Goal: Find specific page/section: Find specific page/section

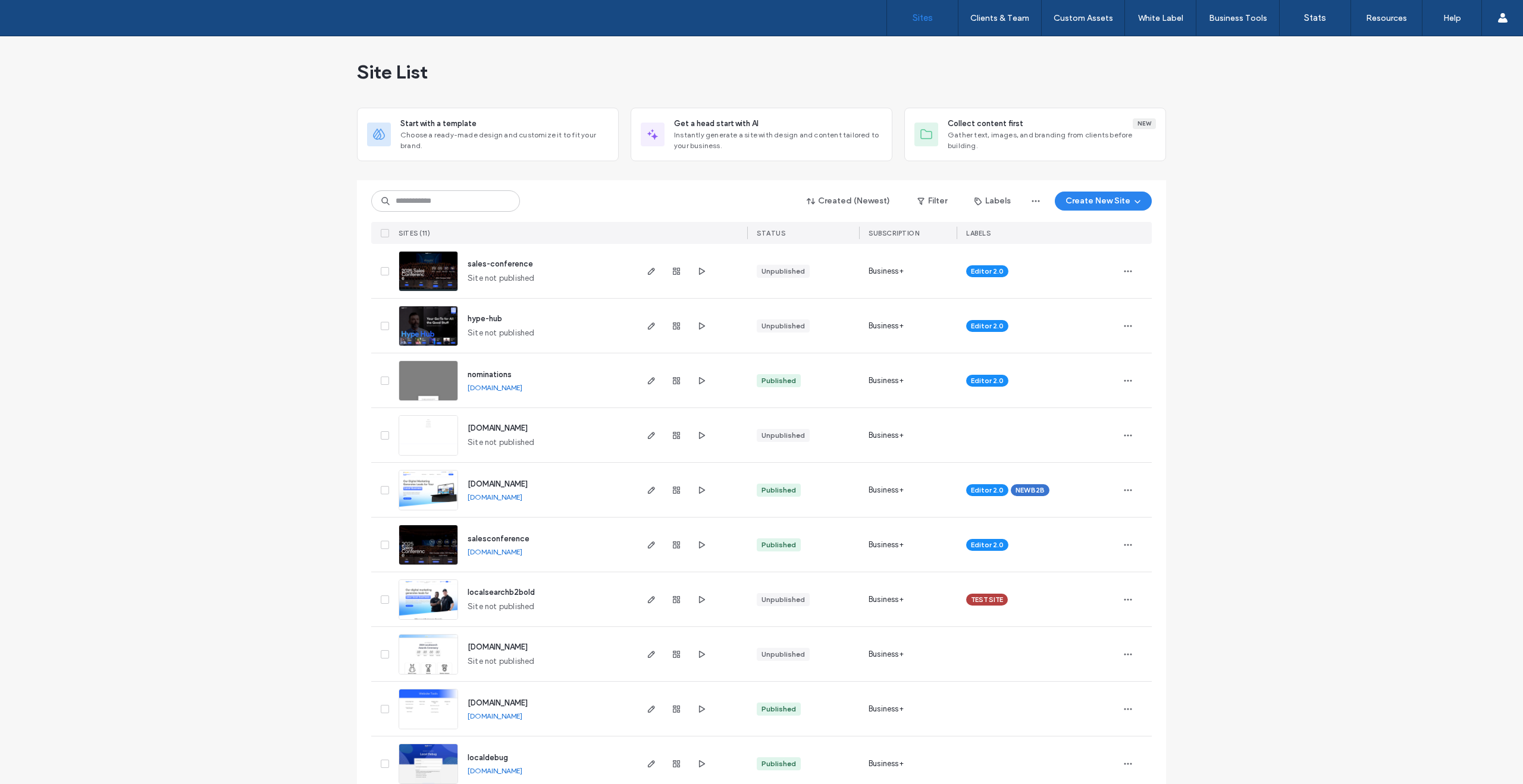
click at [428, 545] on img at bounding box center [428, 566] width 58 height 81
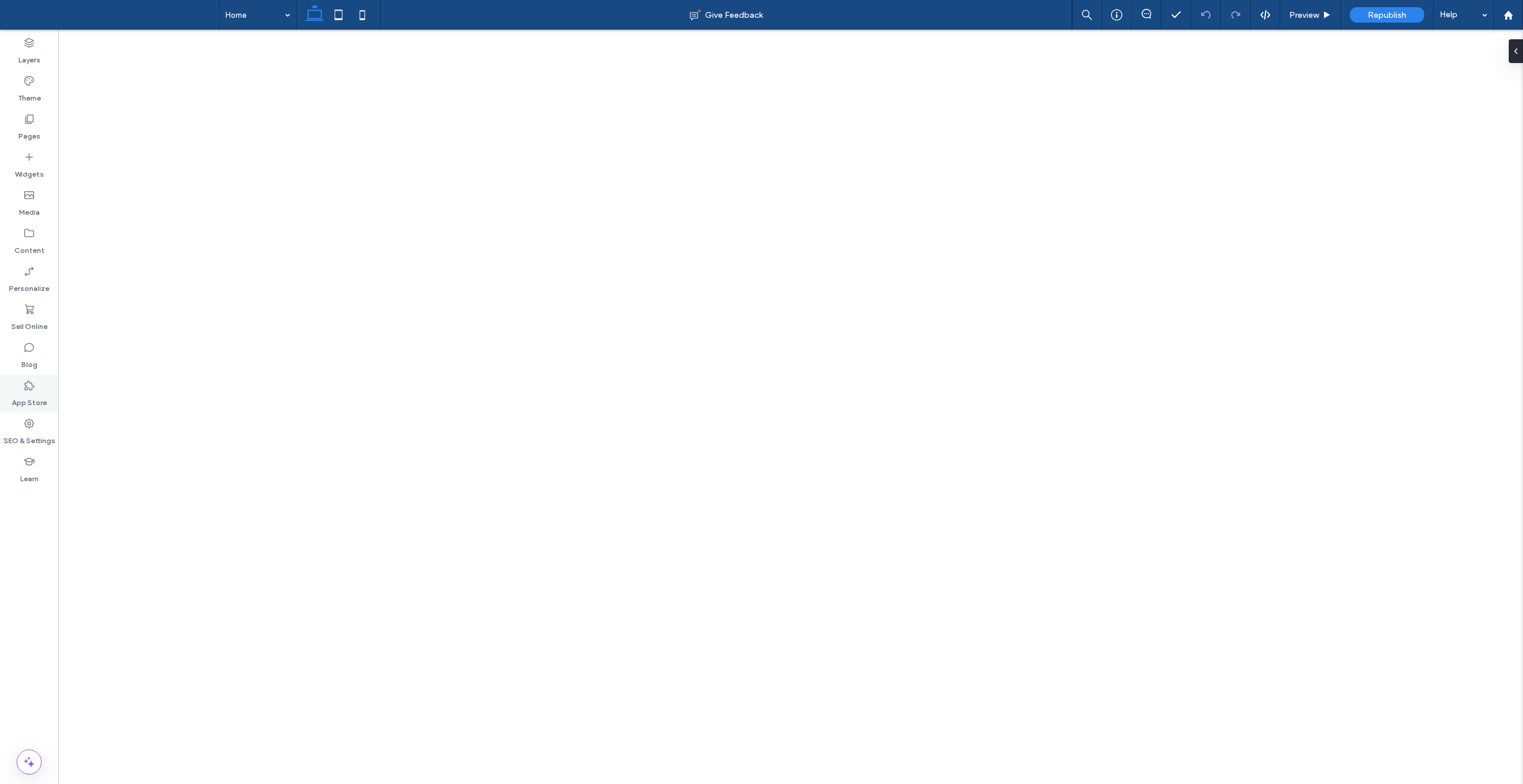
click at [43, 397] on label "App Store" at bounding box center [30, 400] width 35 height 17
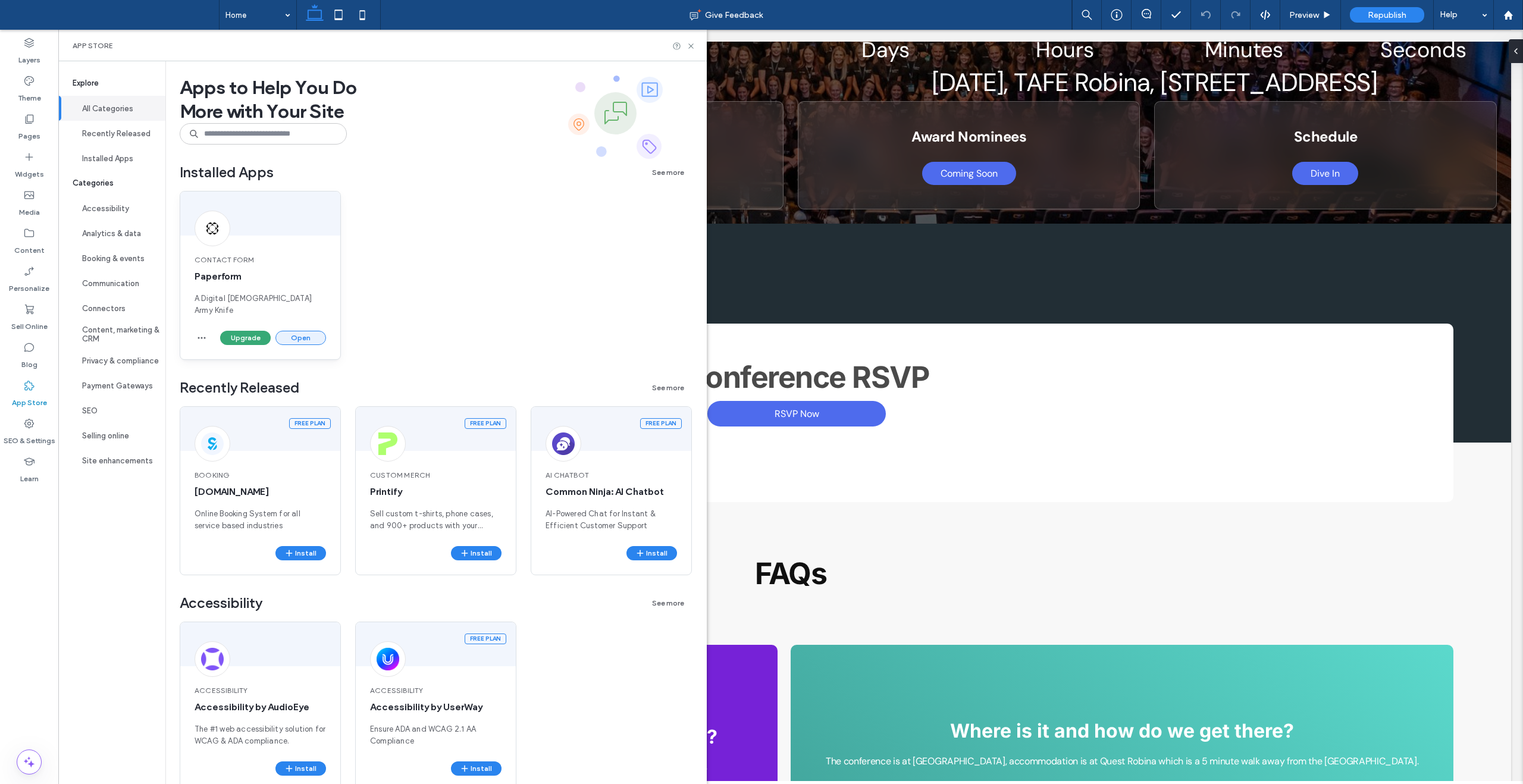
click at [309, 331] on button "Open" at bounding box center [300, 338] width 51 height 15
